Goal: Task Accomplishment & Management: Use online tool/utility

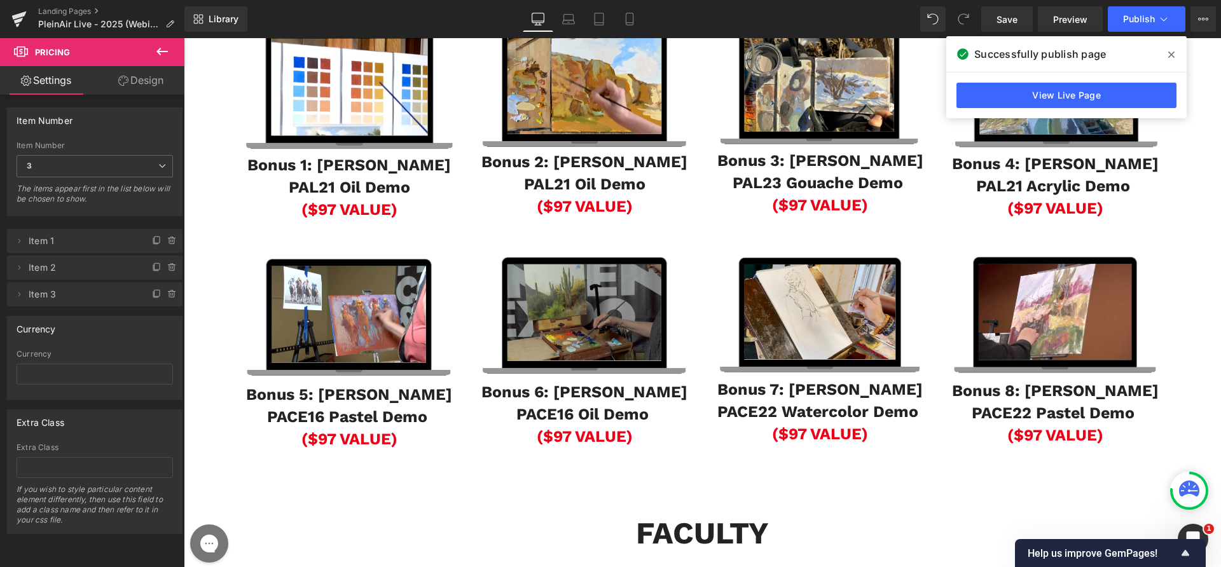
scroll to position [801, 0]
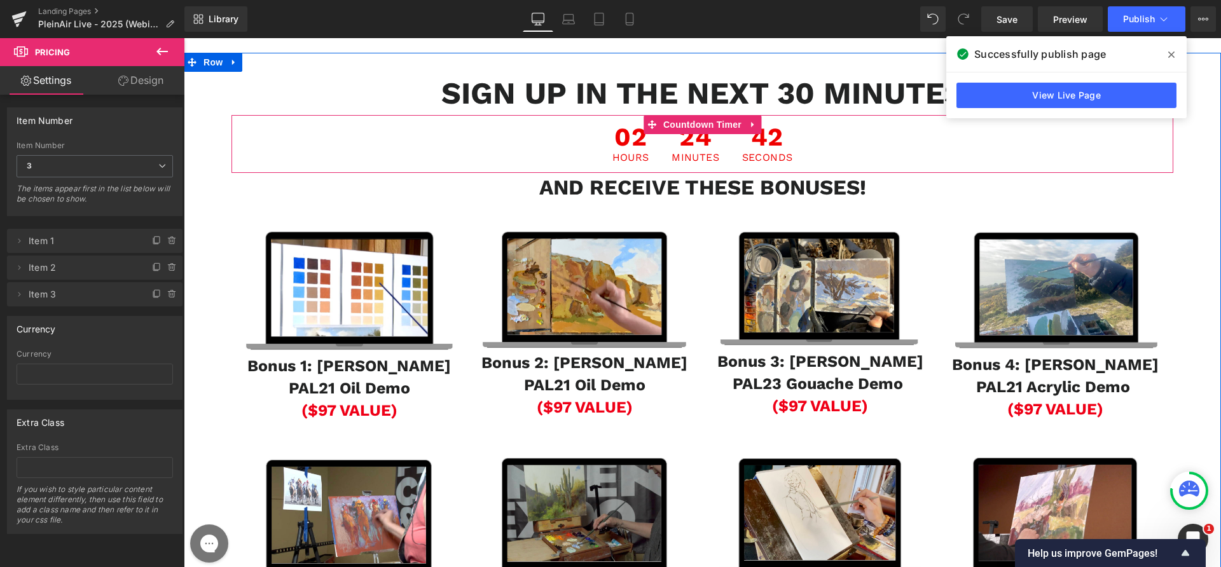
click at [682, 153] on span "24" at bounding box center [695, 139] width 48 height 28
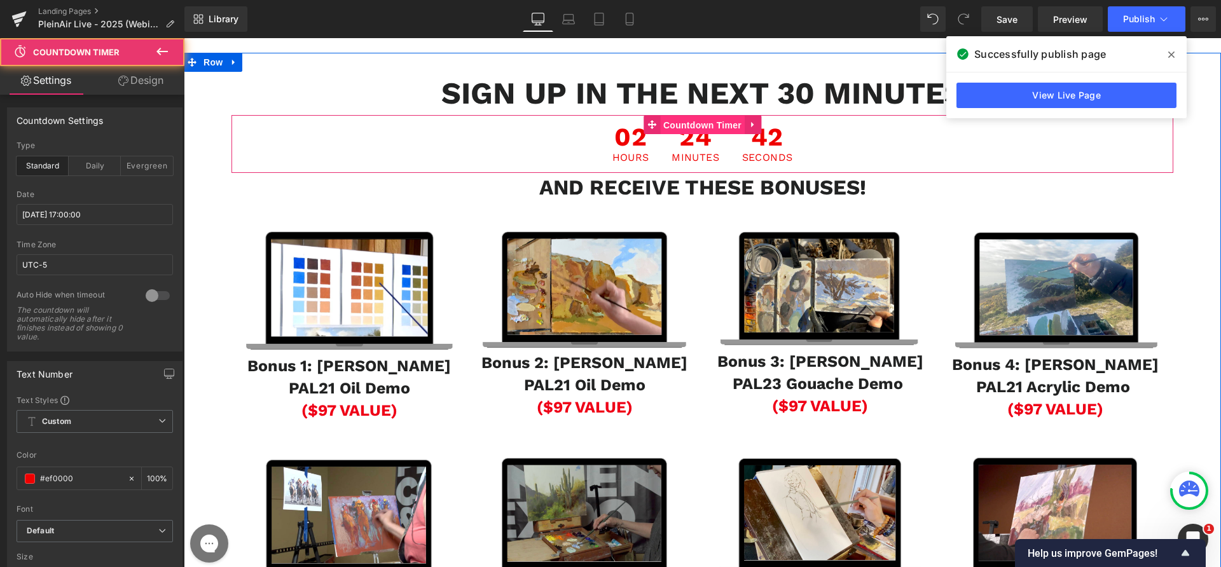
click at [682, 135] on span "Countdown Timer" at bounding box center [702, 125] width 85 height 19
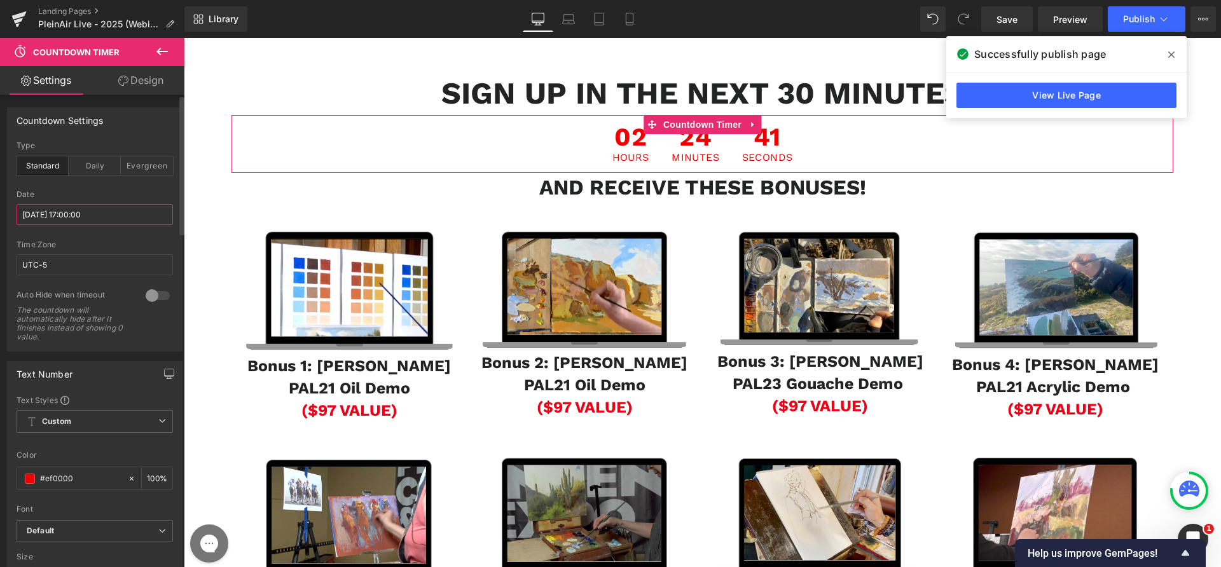
click at [93, 214] on input "[DATE] 17:00:00" at bounding box center [95, 214] width 156 height 21
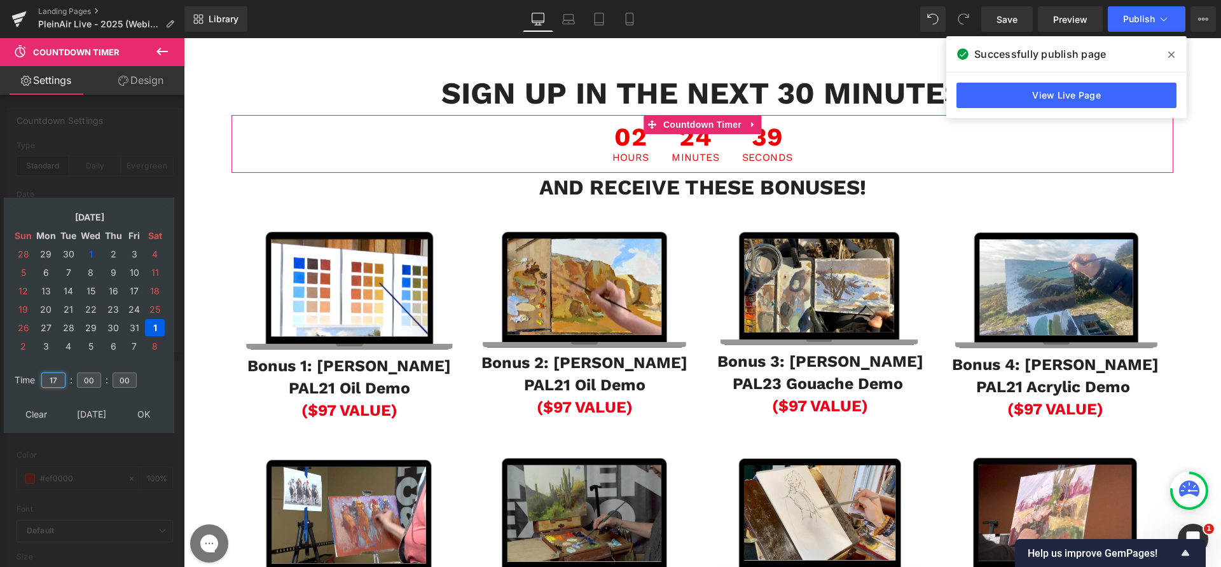
click at [53, 380] on input "17" at bounding box center [53, 380] width 24 height 15
type input "16"
type input "45"
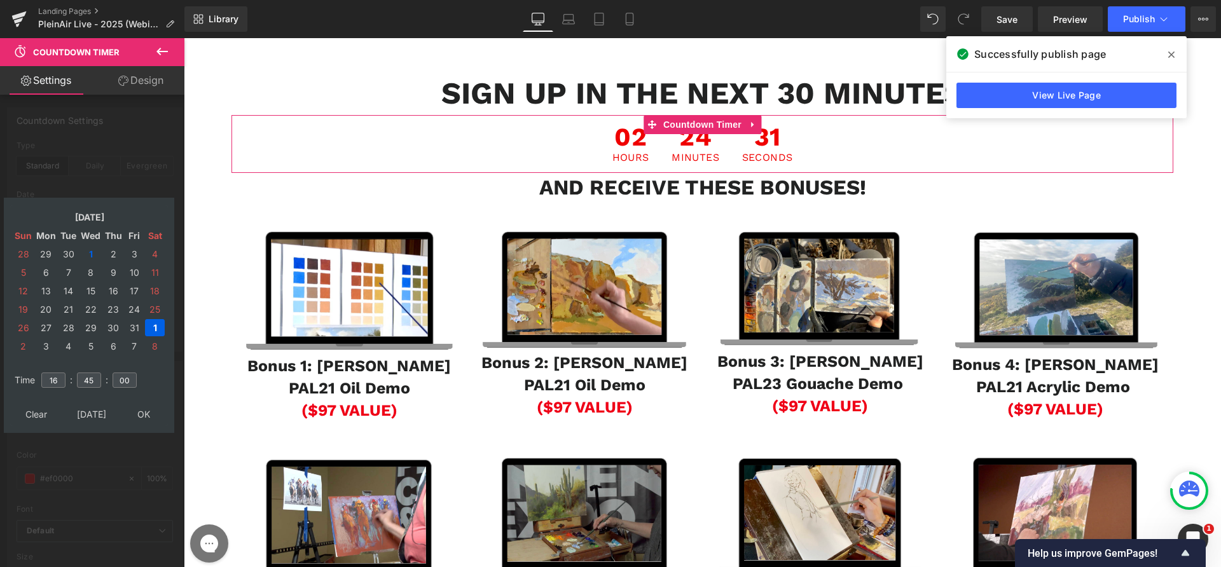
type input "[DATE] 16:45:00"
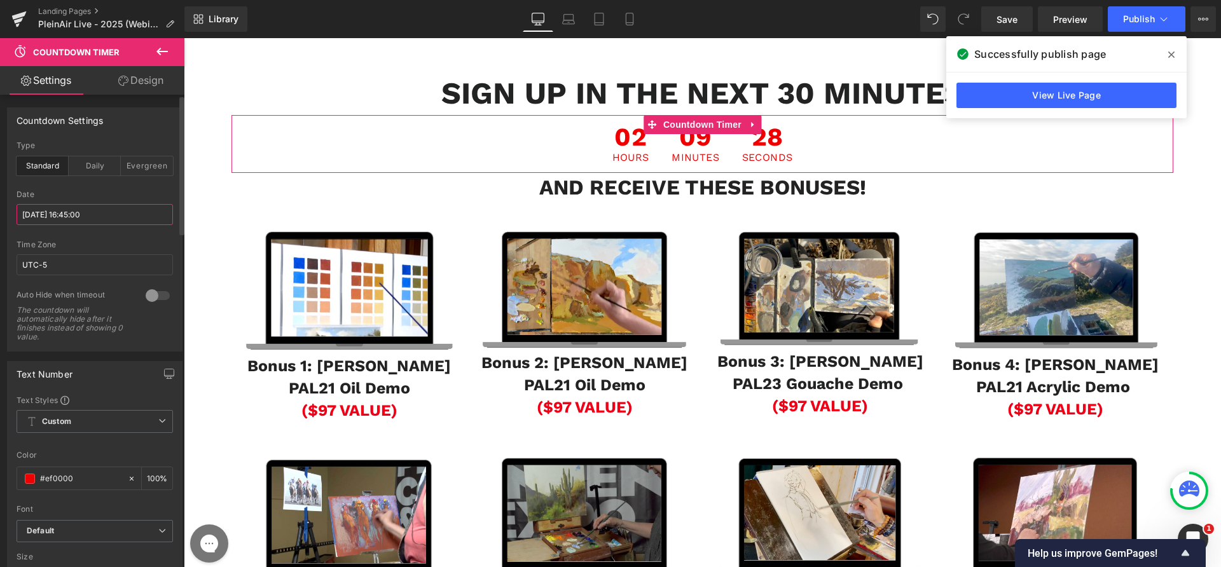
click at [62, 213] on input "[DATE] 16:45:00" at bounding box center [95, 214] width 156 height 21
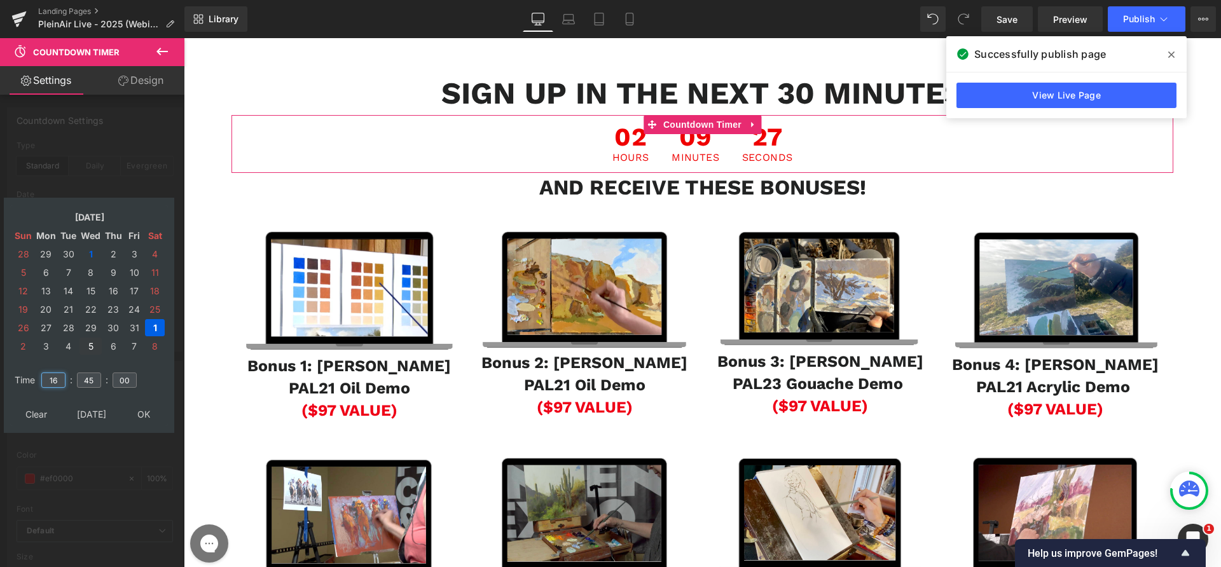
click at [64, 376] on input "16" at bounding box center [53, 380] width 24 height 15
type input "15"
type input "[DATE] 15:45:00"
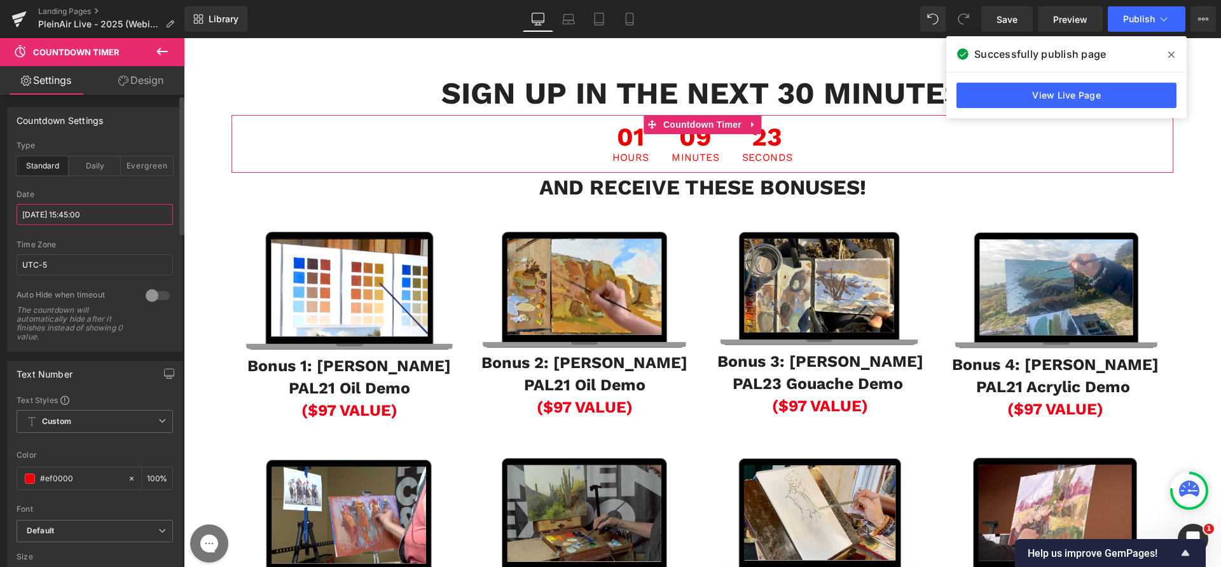
click at [83, 219] on input "[DATE] 15:45:00" at bounding box center [95, 214] width 156 height 21
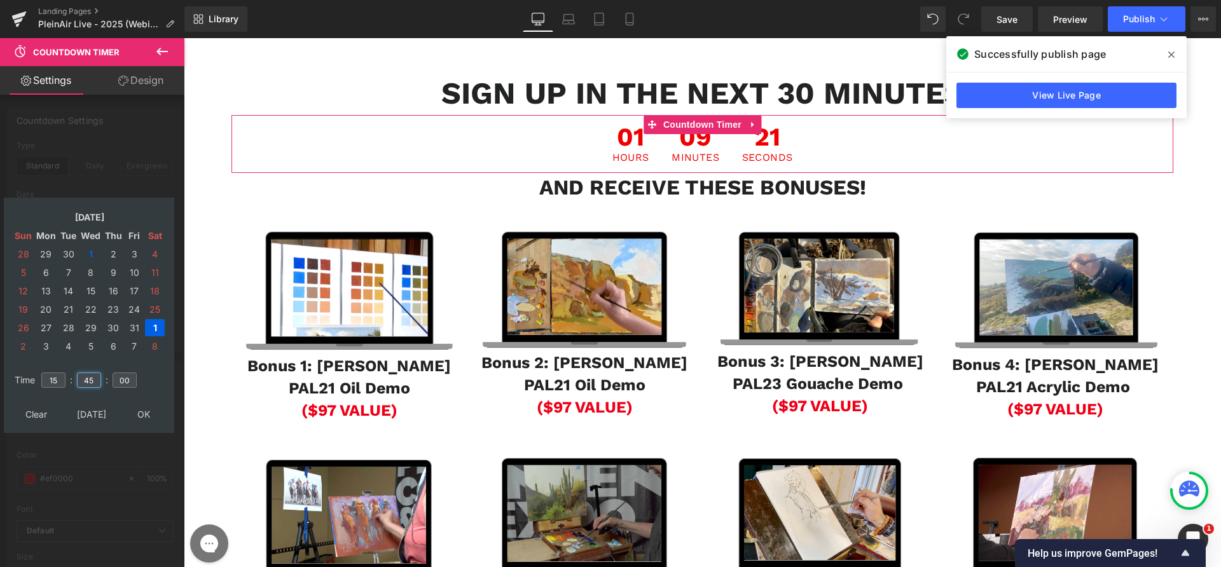
click at [84, 378] on input "45" at bounding box center [89, 380] width 24 height 15
type input "35"
type input "[DATE] 15:35:00"
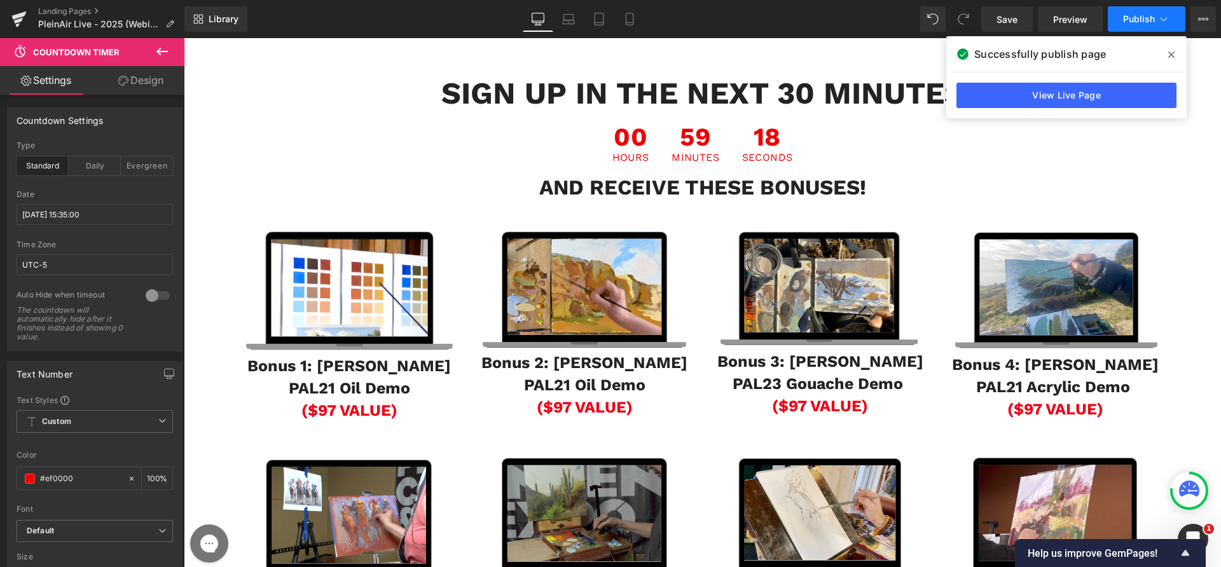
click at [1134, 18] on span "Publish" at bounding box center [1139, 19] width 32 height 10
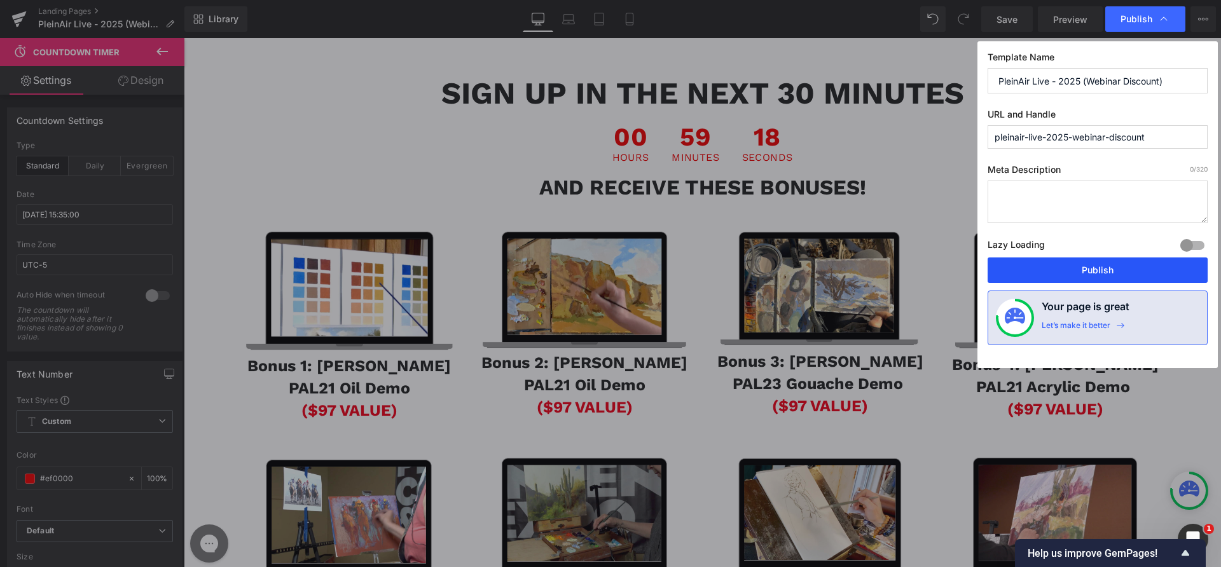
drag, startPoint x: 1075, startPoint y: 266, endPoint x: 893, endPoint y: 232, distance: 184.4
click at [1075, 266] on button "Publish" at bounding box center [1097, 270] width 220 height 25
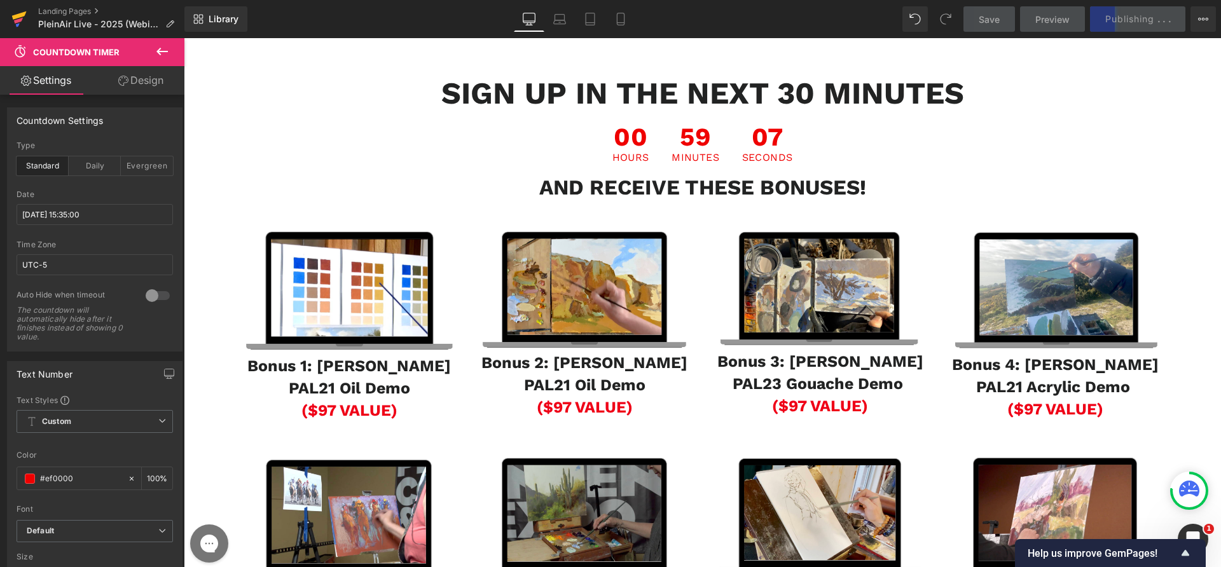
click at [12, 20] on icon at bounding box center [18, 19] width 15 height 32
click at [1122, 24] on div "Save Preview Publishing . . . Scheduled View Live Page View with current Templa…" at bounding box center [1089, 18] width 263 height 25
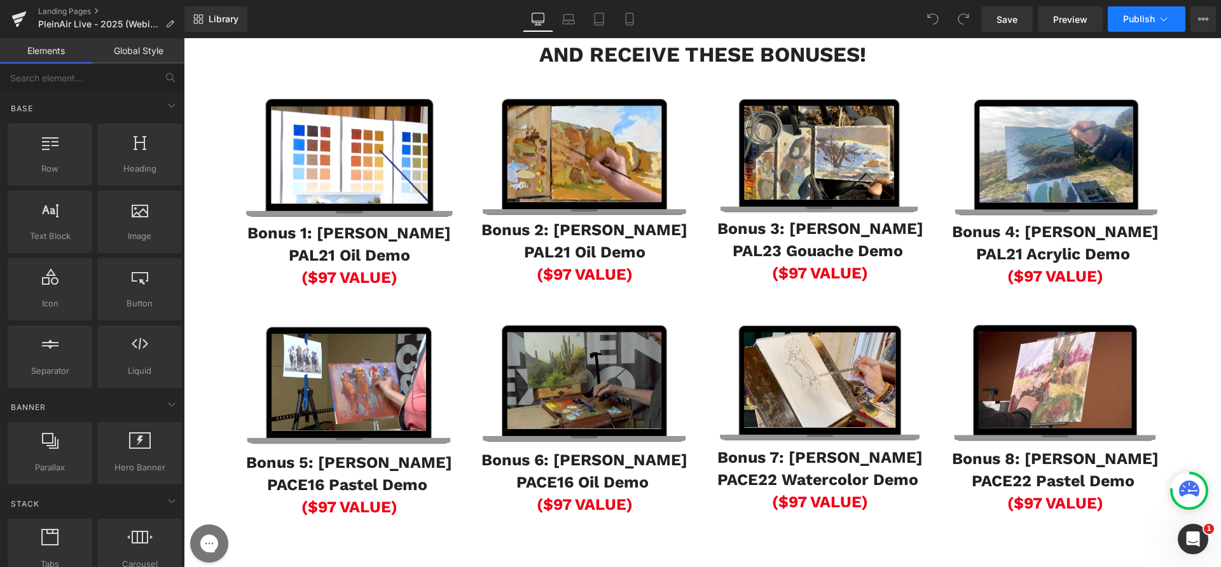
click at [1122, 18] on button "Publish" at bounding box center [1147, 18] width 78 height 25
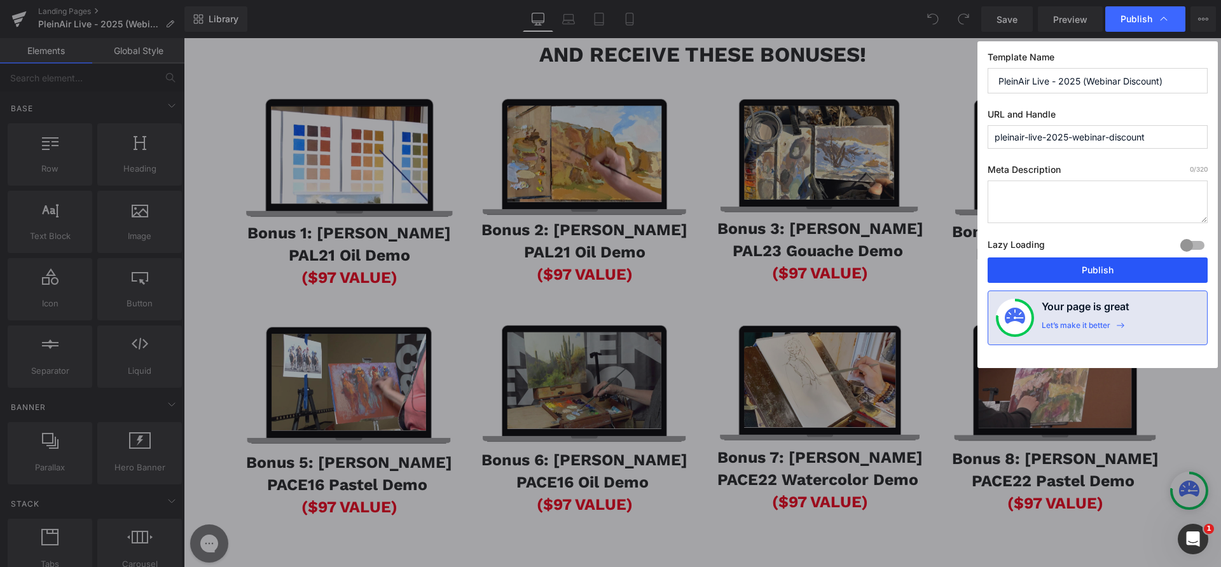
drag, startPoint x: 1057, startPoint y: 268, endPoint x: 629, endPoint y: 85, distance: 465.2
click at [1057, 268] on button "Publish" at bounding box center [1097, 270] width 220 height 25
